Goal: Navigation & Orientation: Find specific page/section

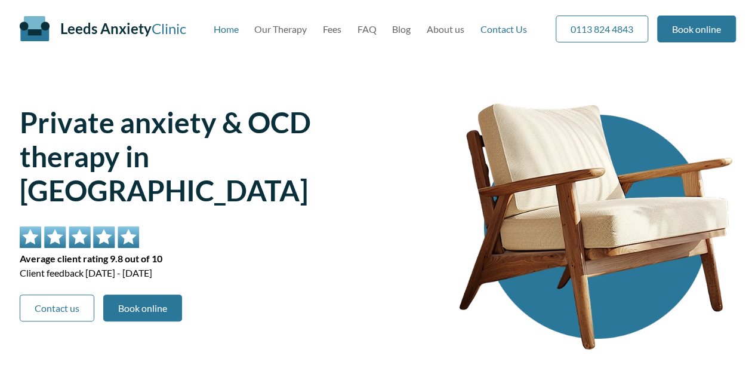
click at [495, 24] on link "Contact Us" at bounding box center [503, 28] width 47 height 11
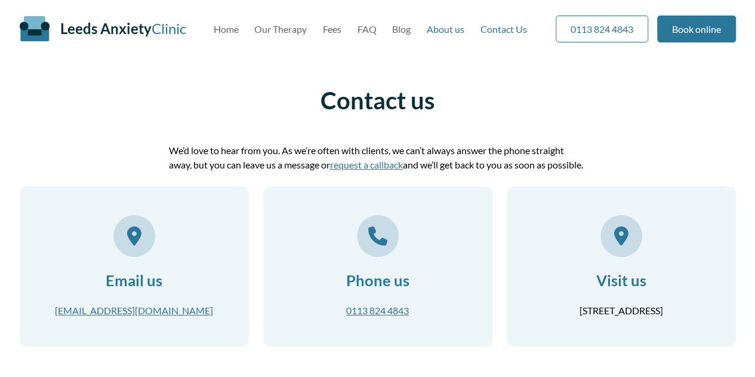
click at [448, 33] on link "About us" at bounding box center [446, 28] width 38 height 11
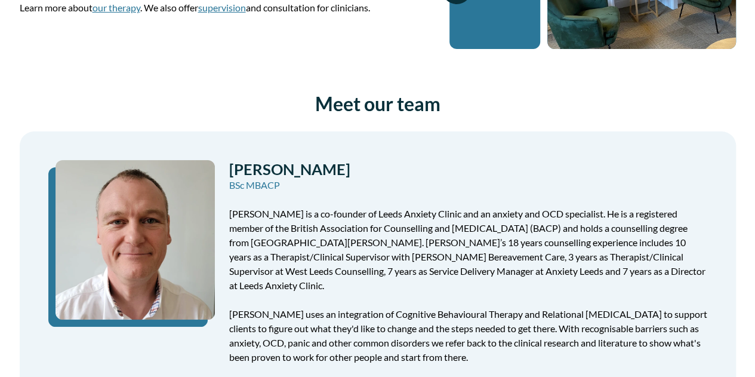
scroll to position [224, 0]
